Goal: Task Accomplishment & Management: Manage account settings

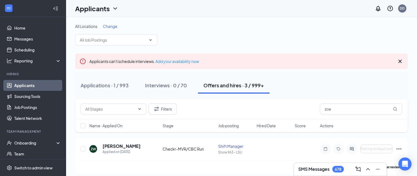
click at [403, 8] on div "DD" at bounding box center [402, 8] width 5 height 5
click at [285, 22] on div "All Locations Change Applicants can't schedule interviews. Add your availabilit…" at bounding box center [241, 136] width 351 height 239
drag, startPoint x: 354, startPoint y: 108, endPoint x: 313, endPoint y: 105, distance: 41.6
click at [313, 105] on div "Filters zoe" at bounding box center [242, 109] width 322 height 11
type input "ayla"
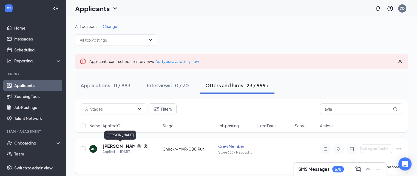
click at [119, 144] on h5 "[PERSON_NAME]" at bounding box center [119, 146] width 32 height 6
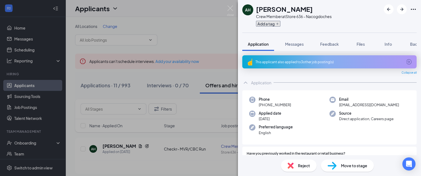
click at [267, 25] on button "Add a tag" at bounding box center [268, 24] width 24 height 6
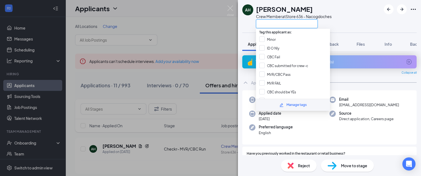
click at [269, 24] on input "text" at bounding box center [287, 23] width 62 height 9
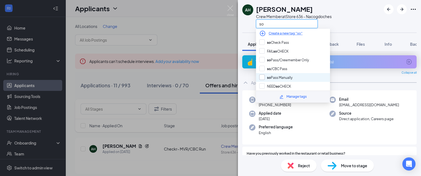
type input "so"
click at [263, 75] on input "so Pass Manually" at bounding box center [276, 78] width 33 height 6
checkbox input "true"
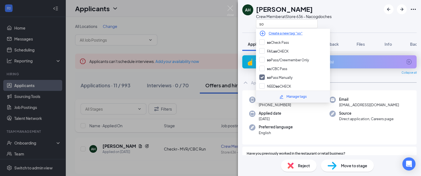
drag, startPoint x: 207, startPoint y: 29, endPoint x: 421, endPoint y: 63, distance: 217.0
click at [207, 29] on div "AH [PERSON_NAME] Crew Member at Store 636 - Nacogdoches so Application Messages…" at bounding box center [210, 88] width 421 height 176
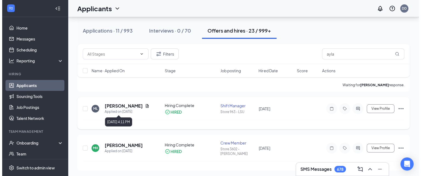
scroll to position [55, 0]
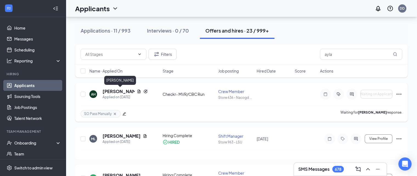
click at [116, 91] on h5 "[PERSON_NAME]" at bounding box center [119, 92] width 32 height 6
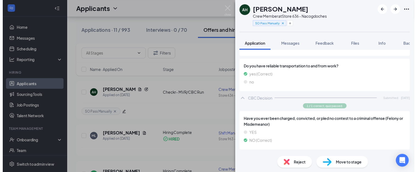
scroll to position [358, 0]
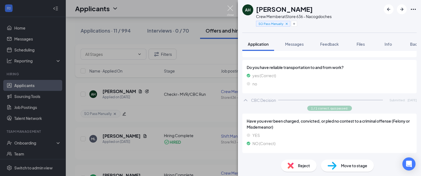
click at [233, 7] on img at bounding box center [230, 10] width 7 height 11
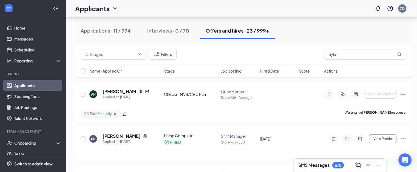
click at [405, 9] on div "DD" at bounding box center [402, 8] width 5 height 5
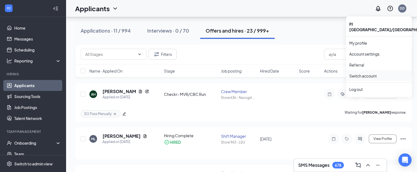
click at [372, 74] on link "Switch account" at bounding box center [363, 76] width 27 height 5
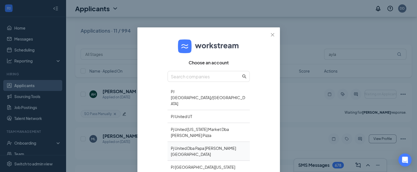
click at [226, 142] on div "Pj United Dba Papa [PERSON_NAME][GEOGRAPHIC_DATA]" at bounding box center [209, 151] width 82 height 19
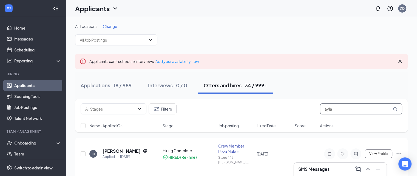
click at [288, 105] on div "Filters ayla" at bounding box center [242, 109] width 322 height 11
type input "oney"
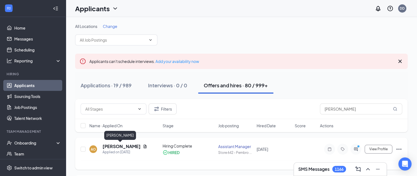
click at [120, 147] on h5 "Amber Oney" at bounding box center [122, 147] width 38 height 6
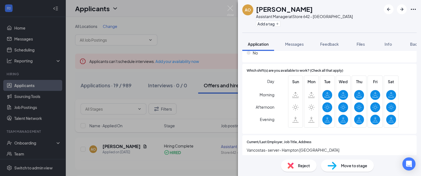
scroll to position [417, 0]
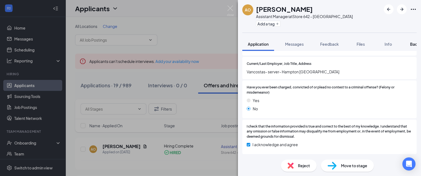
click at [413, 44] on span "Background" at bounding box center [421, 44] width 22 height 5
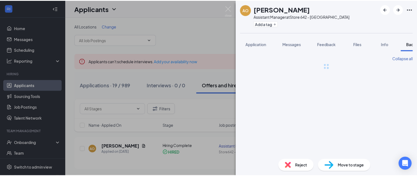
scroll to position [0, 22]
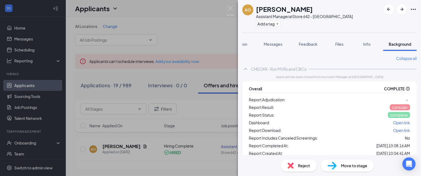
click at [393, 124] on span "Open link" at bounding box center [401, 122] width 17 height 5
click at [266, 23] on button "Add a tag" at bounding box center [268, 24] width 24 height 6
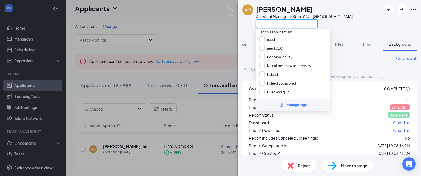
click at [266, 24] on input "text" at bounding box center [287, 23] width 62 height 9
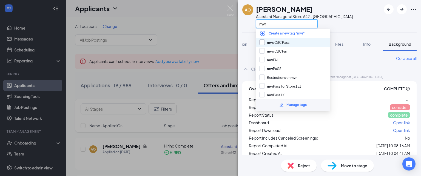
type input "mvr"
click at [263, 42] on input "mvr /CBC Pass" at bounding box center [275, 43] width 30 height 6
checkbox input "true"
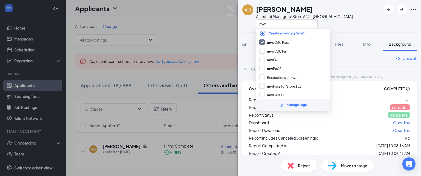
click at [206, 28] on div "AO Amber Oney Assistant Manager at Store 642 - Pembroke mvr Application Message…" at bounding box center [210, 88] width 421 height 176
